Goal: Task Accomplishment & Management: Use online tool/utility

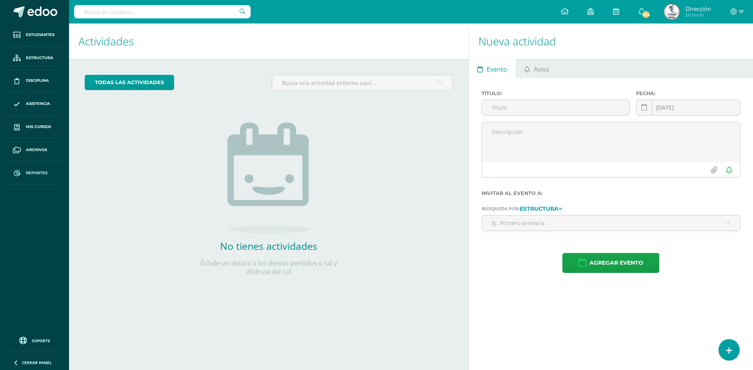
drag, startPoint x: 38, startPoint y: 174, endPoint x: 48, endPoint y: 170, distance: 10.7
click at [38, 174] on span "Reportes" at bounding box center [37, 173] width 22 height 6
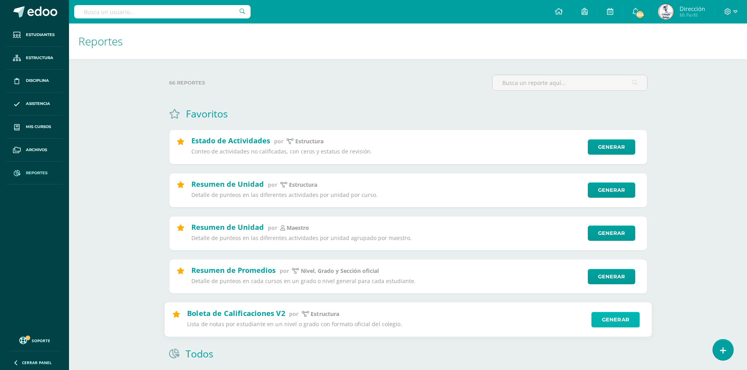
click at [610, 317] on link "Generar" at bounding box center [615, 320] width 48 height 16
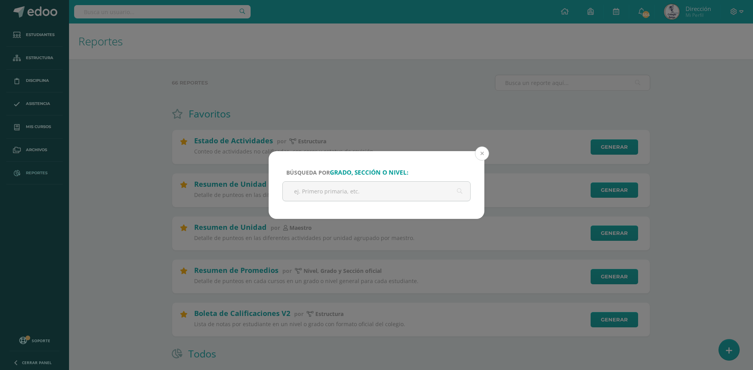
click at [478, 148] on button at bounding box center [482, 154] width 14 height 14
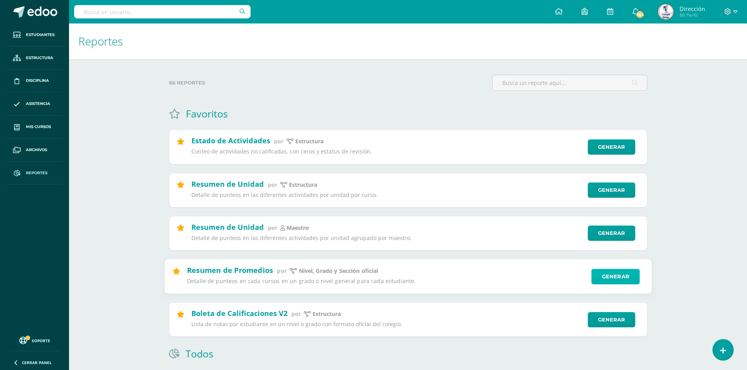
click at [608, 277] on link "Generar" at bounding box center [615, 277] width 48 height 16
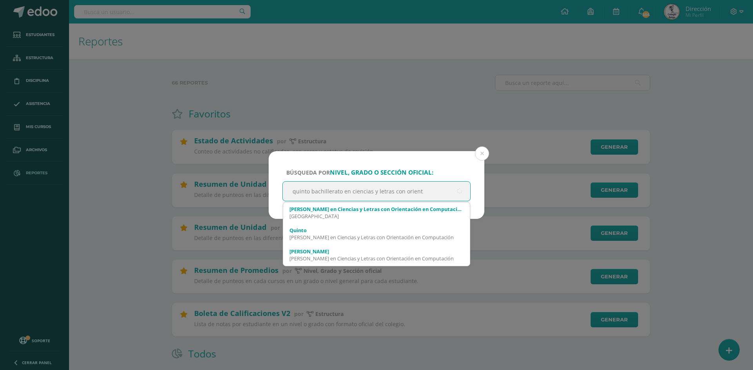
type input "quinto bachillerato en ciencias y letras con orienta"
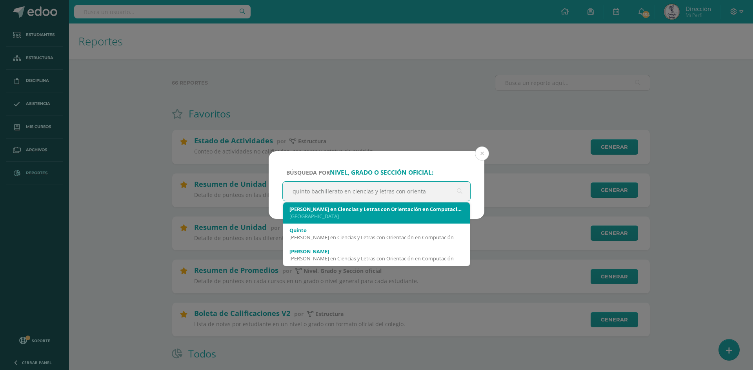
click at [407, 204] on div "[PERSON_NAME] en Ciencias y Letras con Orientación en Computación [GEOGRAPHIC_D…" at bounding box center [376, 213] width 174 height 20
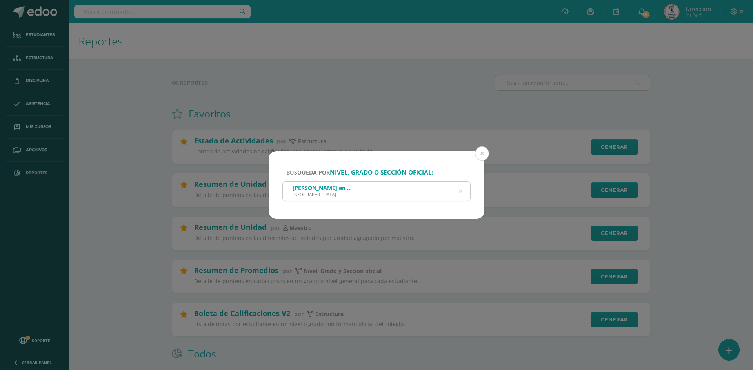
click at [439, 192] on div "[PERSON_NAME] en Ciencias y Letras con Orientación en Computación [GEOGRAPHIC_D…" at bounding box center [376, 191] width 187 height 18
click at [368, 194] on div "[PERSON_NAME] en Ciencias y Letras con Orientación en Computación [GEOGRAPHIC_D…" at bounding box center [376, 191] width 187 height 18
click at [395, 186] on div "[PERSON_NAME] en Ciencias y Letras con Orientación en Computación [GEOGRAPHIC_D…" at bounding box center [376, 191] width 187 height 18
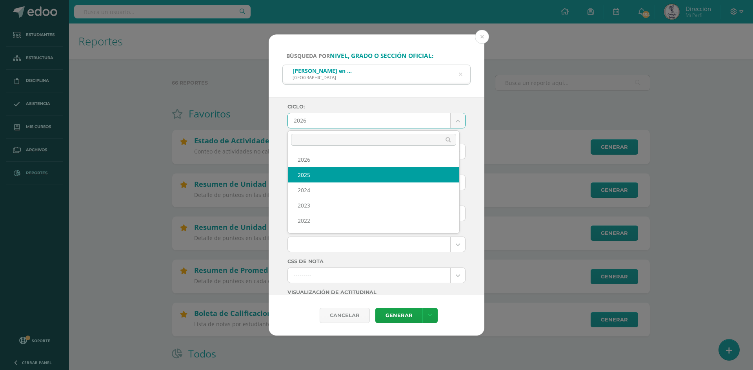
select select "6"
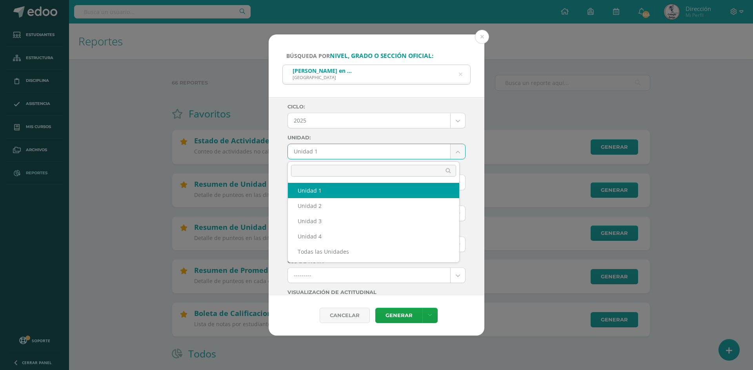
select select "Unidad 1"
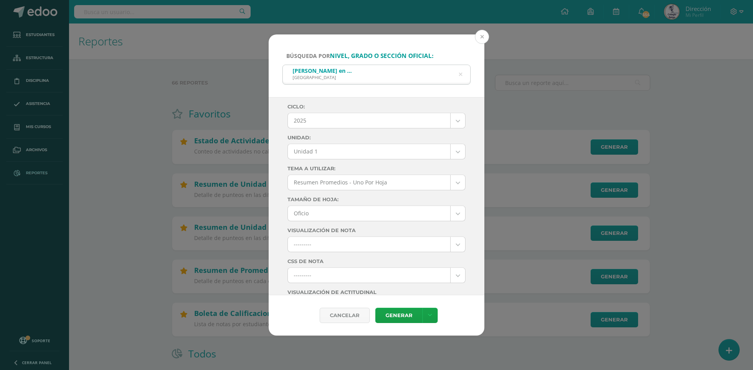
click at [483, 32] on button at bounding box center [482, 37] width 14 height 14
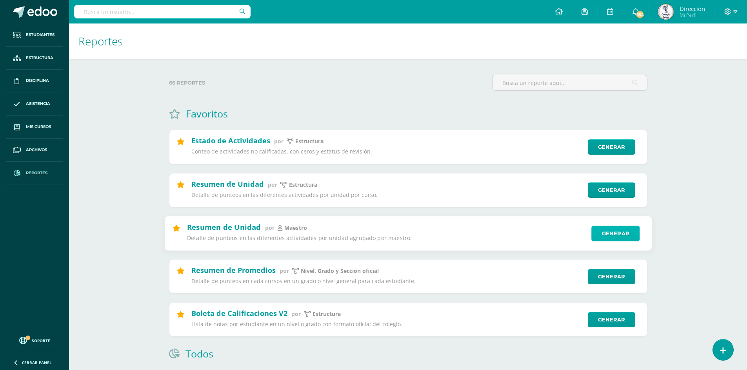
click at [605, 234] on link "Generar" at bounding box center [615, 234] width 48 height 16
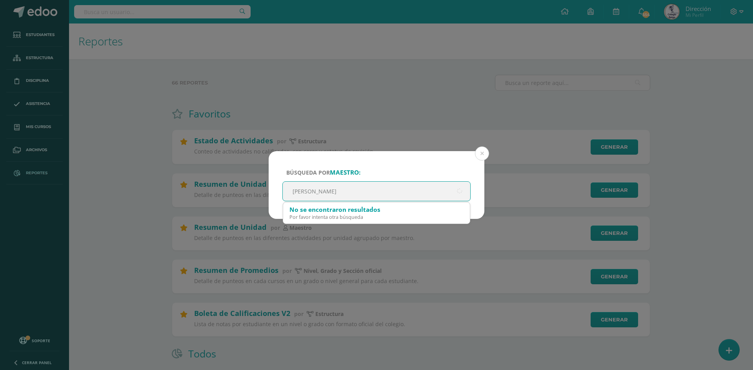
type input "[PERSON_NAME]"
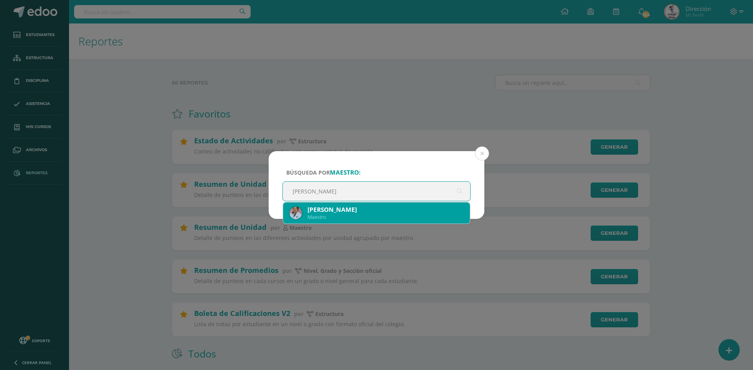
click at [358, 214] on div "[PERSON_NAME]" at bounding box center [385, 210] width 156 height 8
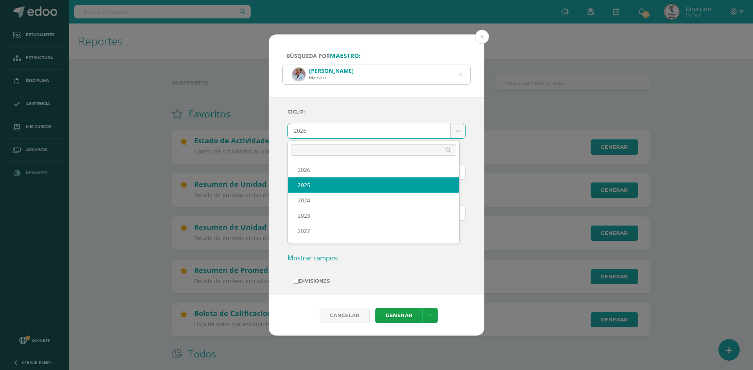
select select "6"
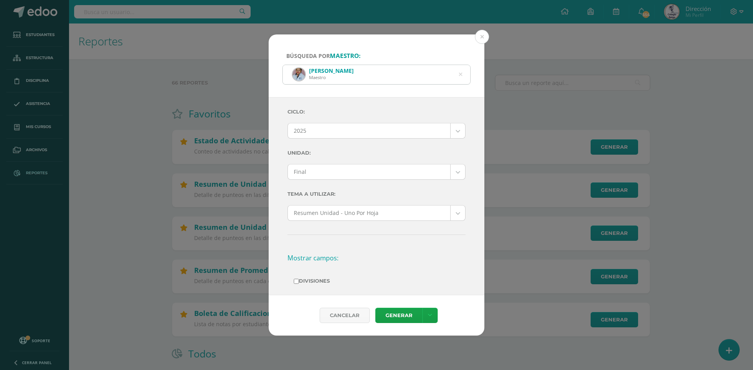
click at [384, 180] on div "Ciclo: 2025 2026 2025 2024 2023 2022 2021 2020 Unidad: Final Final Unidad 1 Uni…" at bounding box center [376, 313] width 178 height 418
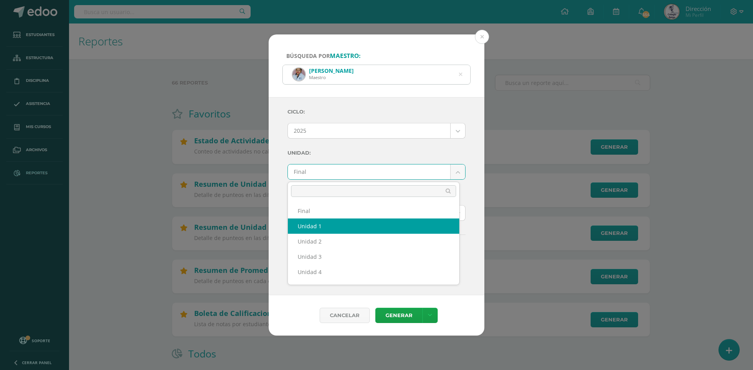
select select "Unidad 1"
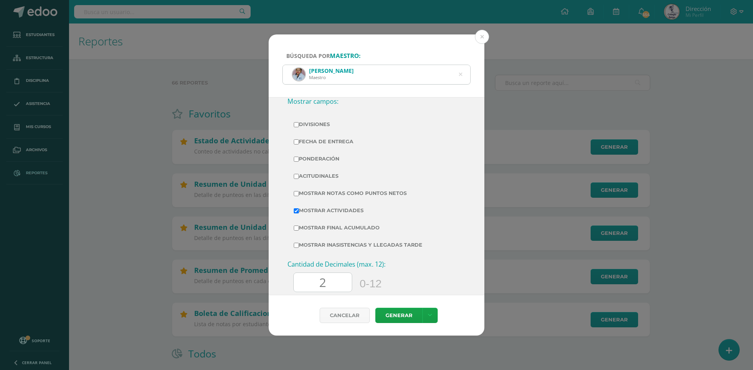
scroll to position [196, 0]
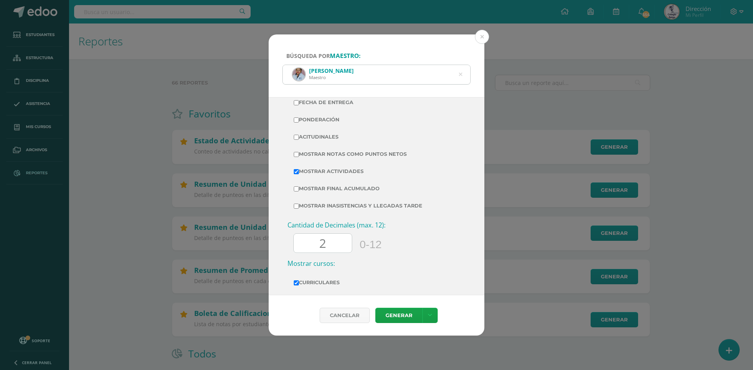
drag, startPoint x: 324, startPoint y: 244, endPoint x: 316, endPoint y: 253, distance: 11.9
click at [316, 253] on input "2" at bounding box center [323, 243] width 58 height 19
type input "0"
click at [397, 318] on link "Generar" at bounding box center [398, 315] width 47 height 15
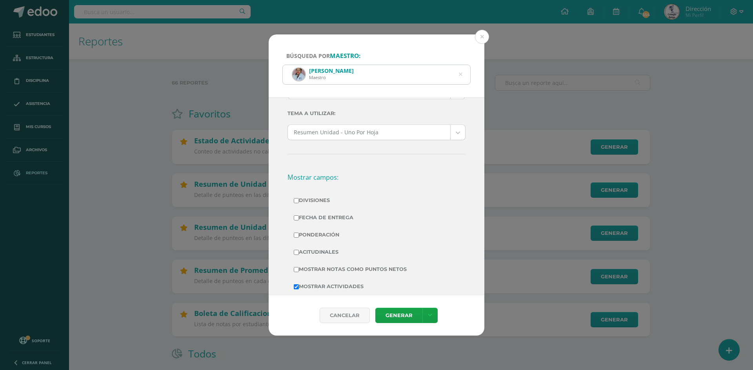
scroll to position [0, 0]
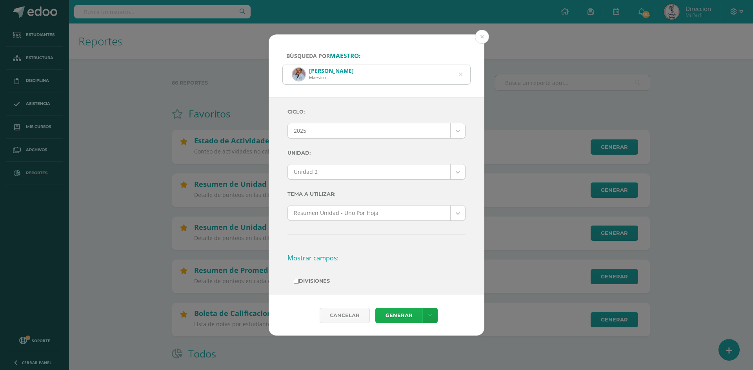
click at [394, 314] on link "Generar" at bounding box center [398, 315] width 47 height 15
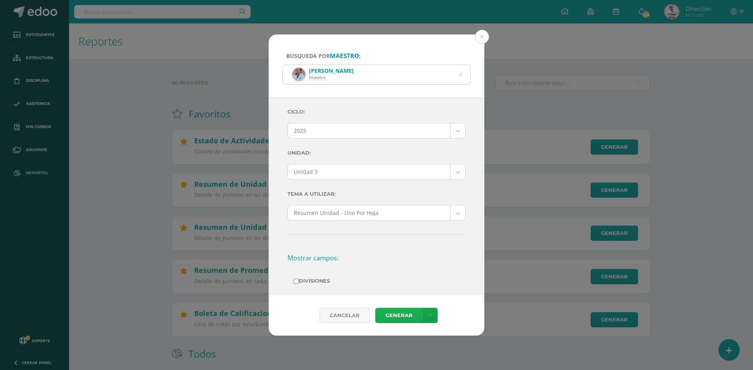
click at [396, 316] on link "Generar" at bounding box center [398, 315] width 47 height 15
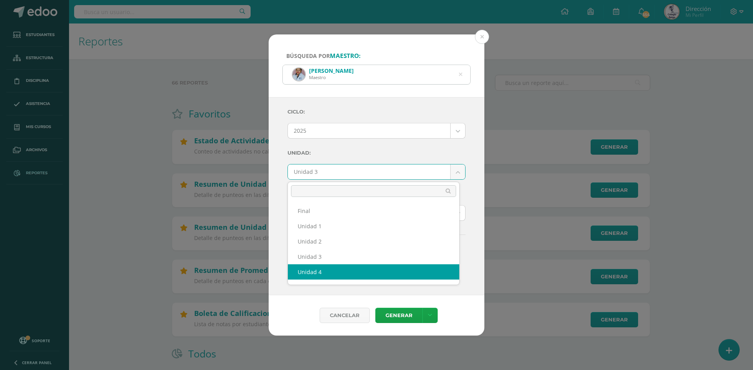
select select "Unidad 4"
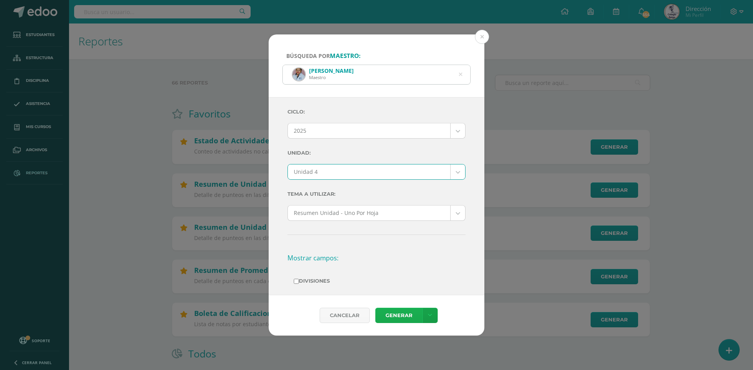
click at [395, 316] on link "Generar" at bounding box center [398, 315] width 47 height 15
